Goal: Navigation & Orientation: Find specific page/section

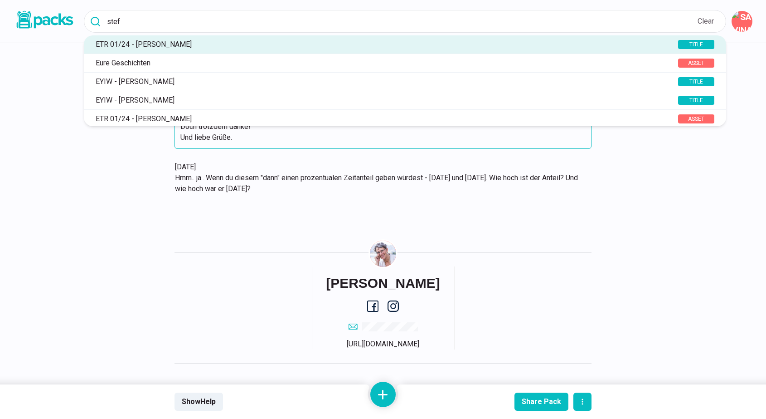
scroll to position [4108, 0]
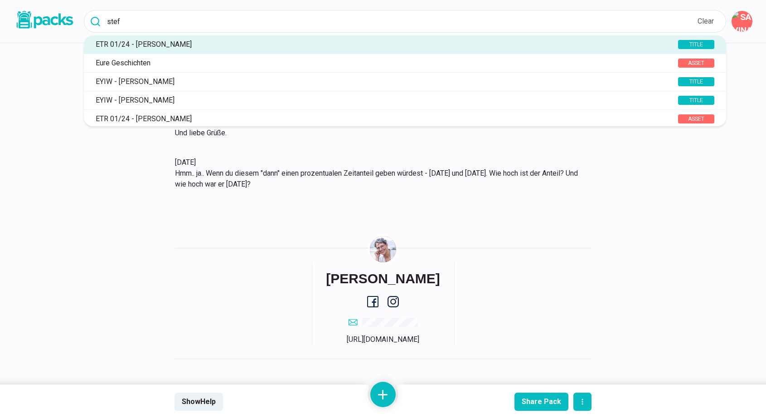
type input "stef"
click at [58, 24] on img at bounding box center [44, 19] width 61 height 21
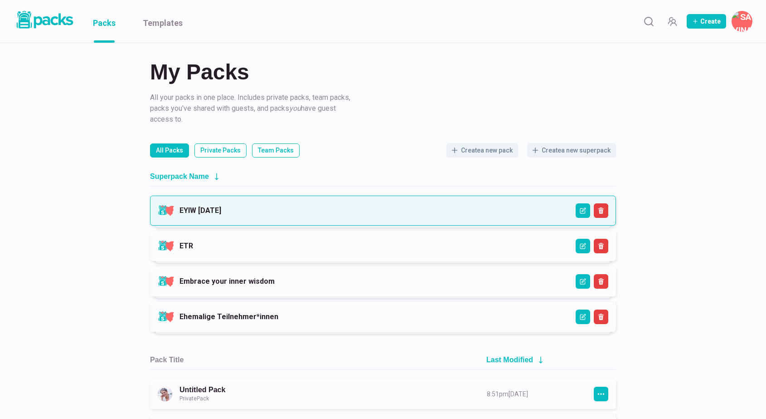
click at [221, 214] on link "EYIW [DATE]" at bounding box center [201, 210] width 42 height 9
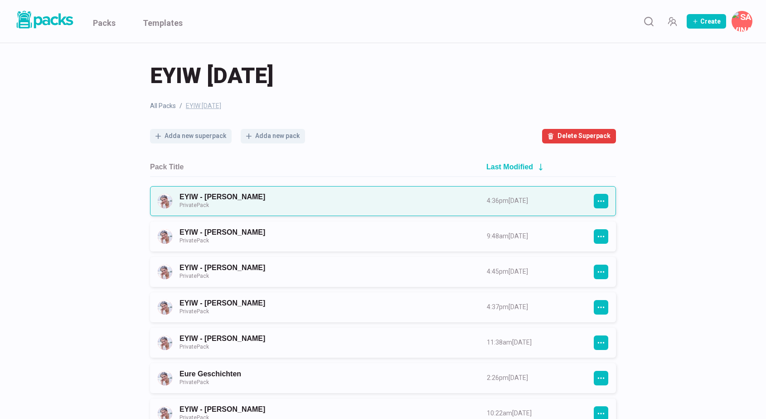
click at [331, 207] on link "EYIW - [PERSON_NAME] Private Pack" at bounding box center [325, 200] width 291 height 17
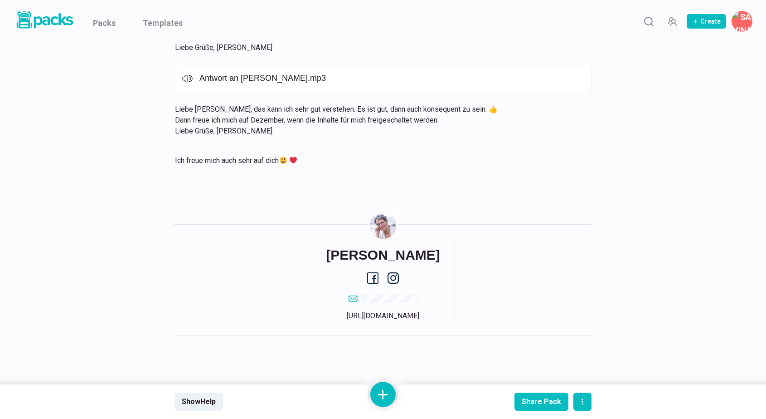
scroll to position [1602, 0]
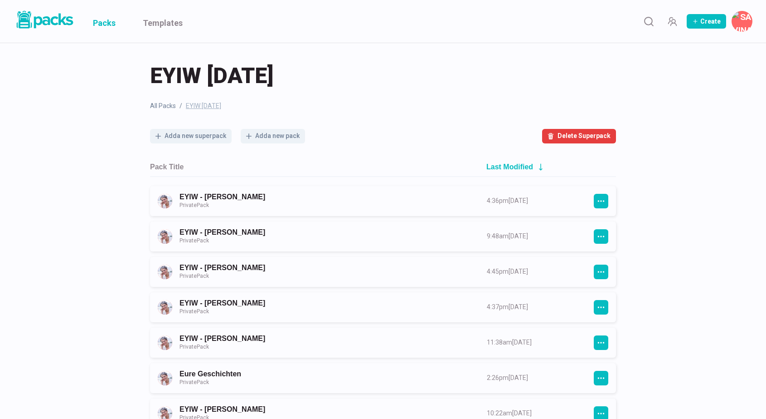
click at [107, 22] on link "Packs" at bounding box center [104, 21] width 23 height 43
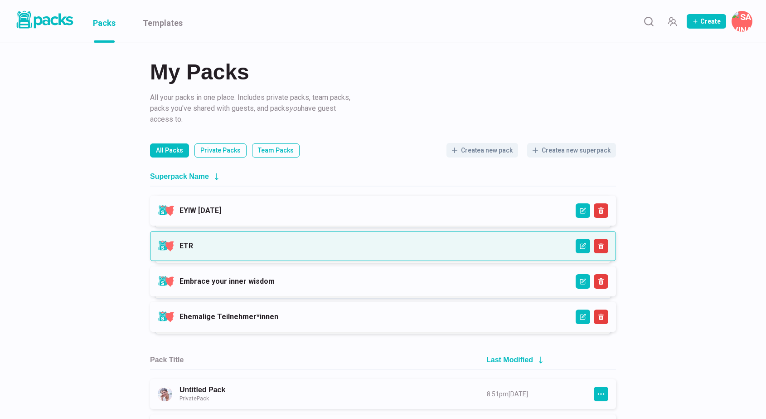
click at [193, 250] on link "ETR" at bounding box center [187, 245] width 14 height 9
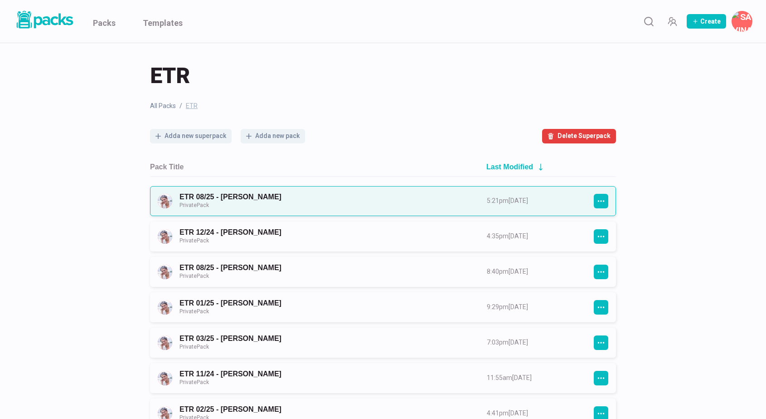
click at [354, 200] on link "ETR 08/25 - [PERSON_NAME] Private Pack" at bounding box center [325, 200] width 291 height 17
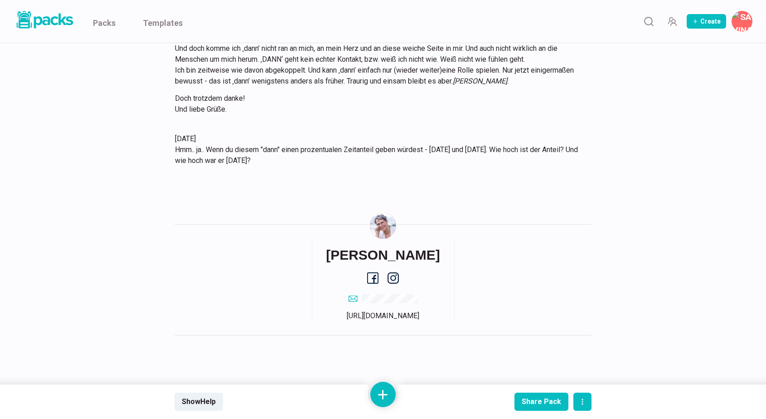
scroll to position [4142, 0]
